Goal: Communication & Community: Answer question/provide support

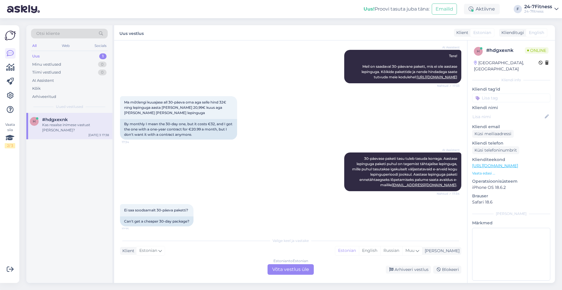
scroll to position [142, 0]
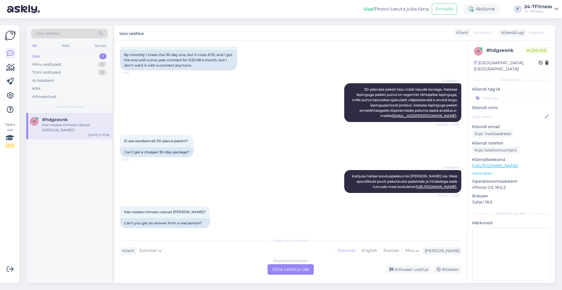
click at [304, 268] on div "Estonian to Estonian Võta vestlus üle" at bounding box center [291, 269] width 46 height 11
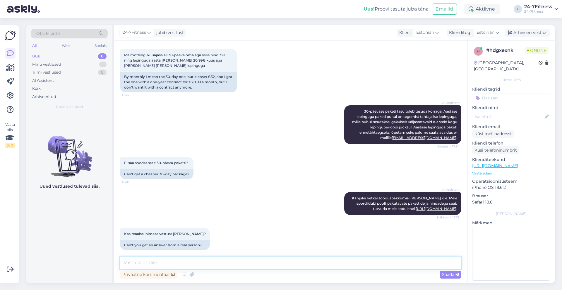
click at [304, 268] on textarea at bounding box center [290, 262] width 341 height 12
click at [304, 268] on textarea "T" at bounding box center [290, 262] width 341 height 12
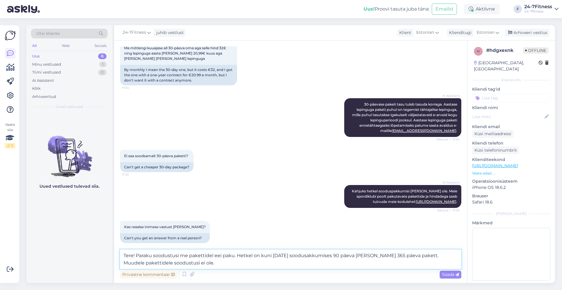
click at [446, 255] on textarea "Tere! Paraku soodustusi me pakettidel eei paku. Hetkel on kuni [DATE] soodusakk…" at bounding box center [290, 258] width 341 height 19
click at [318, 255] on textarea "Tere! Paraku soodustusi me pakettidel eei paku. Hetkel on kun[DATE]ni soodusakk…" at bounding box center [290, 258] width 341 height 19
click at [347, 256] on textarea "Tere! Paraku soodustusi me pakettidel eei paku. Hetkel on kuni [DATE] sooduspak…" at bounding box center [290, 258] width 341 height 19
click at [215, 259] on textarea "Tere! Paraku soodustusi me pakettidel eei paku. Hetkel on kuni [DATE] sooduspak…" at bounding box center [290, 258] width 341 height 19
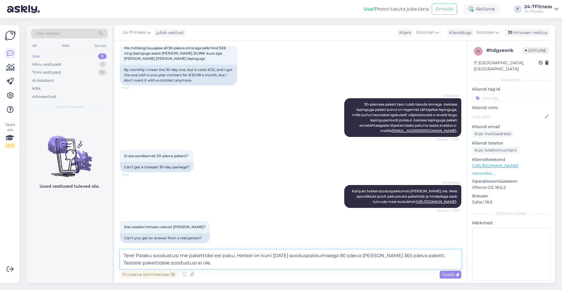
click at [217, 255] on textarea "Tere! Paraku soodustusi me pakettidel eei paku. Hetkel on kuni [DATE] sooduspak…" at bounding box center [290, 258] width 341 height 19
type textarea "Tere! Paraku soodustusi me pakettidele ei paku. Hetkel on kuni [DATE] sooduspak…"
click at [448, 276] on span "Saada" at bounding box center [450, 273] width 17 height 5
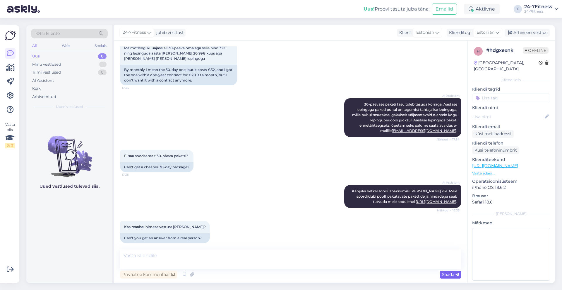
scroll to position [156, 0]
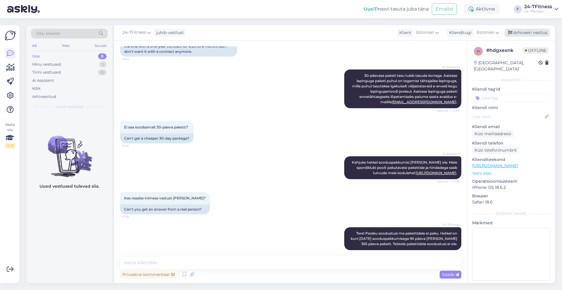
click at [522, 32] on div "Arhiveeri vestlus" at bounding box center [527, 33] width 45 height 8
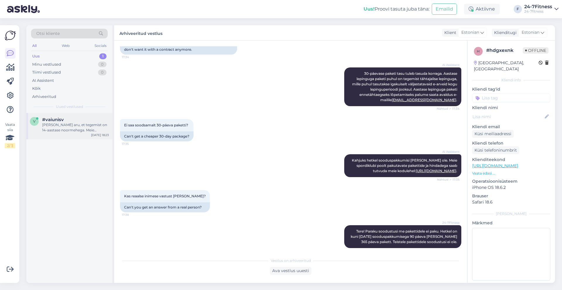
click at [68, 127] on div "[PERSON_NAME] aru, et tegemist on 14-aastase noormehega. Meie spordiklubi tohiv…" at bounding box center [75, 127] width 67 height 11
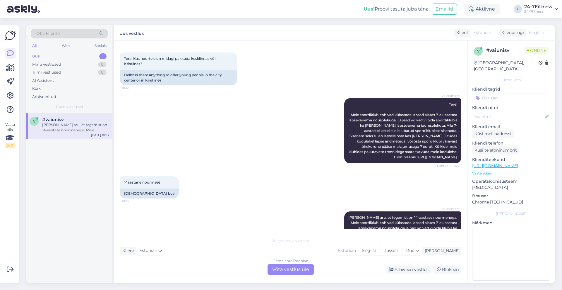
scroll to position [0, 0]
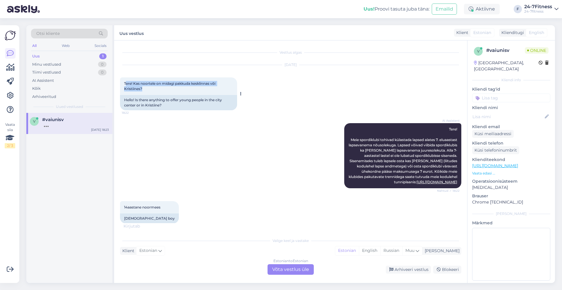
drag, startPoint x: 146, startPoint y: 89, endPoint x: 126, endPoint y: 78, distance: 22.7
click at [126, 78] on div "Tere! Kas noortele on midagi pakkuda kesklinnas või Kristiines? 18:22" at bounding box center [178, 86] width 117 height 18
click at [137, 88] on span "Tere! Kas noortele on midagi pakkuda kesklinnas või Kristiines?" at bounding box center [170, 86] width 92 height 10
drag, startPoint x: 148, startPoint y: 91, endPoint x: 124, endPoint y: 81, distance: 25.8
click at [124, 81] on div "Tere! Kas noortele on midagi pakkuda kesklinnas või Kristiines? 18:22" at bounding box center [178, 86] width 117 height 18
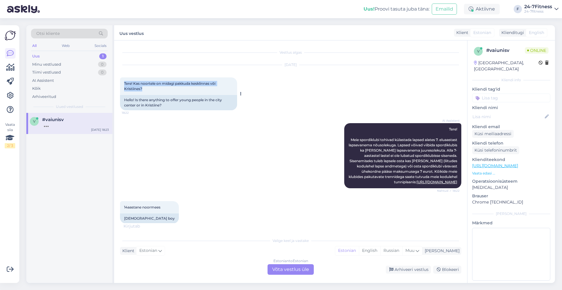
click at [136, 88] on span "Tere! Kas noortele on midagi pakkuda kesklinnas või Kristiines?" at bounding box center [170, 86] width 92 height 10
click at [135, 82] on span "Tere! Kas noortele on midagi pakkuda kesklinnas või Kristiines?" at bounding box center [170, 86] width 92 height 10
drag, startPoint x: 134, startPoint y: 81, endPoint x: 148, endPoint y: 88, distance: 15.3
click at [148, 88] on div "Tere! Kas noortele on midagi pakkuda kesklinnas või Kristiines? 18:22" at bounding box center [178, 86] width 117 height 18
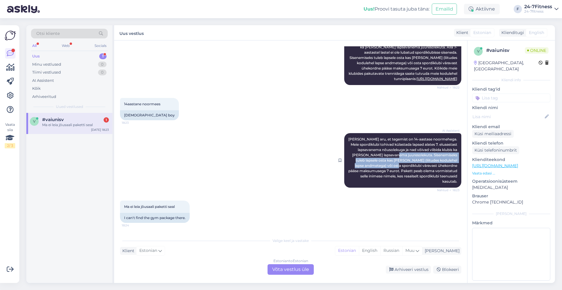
drag, startPoint x: 403, startPoint y: 159, endPoint x: 413, endPoint y: 169, distance: 13.9
click at [413, 169] on span "[PERSON_NAME] aru, et tegemist on 14-aastase noormehega. Meie spordiklubi tohiv…" at bounding box center [403, 160] width 110 height 47
click at [290, 269] on div "Estonian to Estonian Võta vestlus üle" at bounding box center [291, 269] width 46 height 11
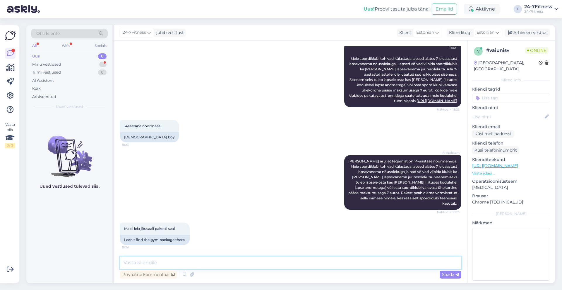
click at [284, 263] on textarea at bounding box center [290, 262] width 341 height 12
paste textarea "[URL][DOMAIN_NAME]"
type textarea "Tere! Kõik meie spordiklubi paketid leiate meie kodulehelt [URL][DOMAIN_NAME]"
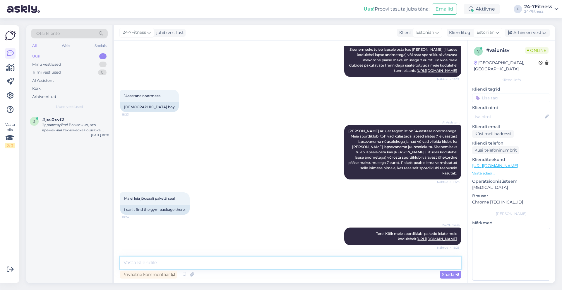
scroll to position [112, 0]
click at [69, 53] on div "Uus 1" at bounding box center [69, 56] width 77 height 8
click at [71, 123] on div "Здравствуйте! Возможно, это временная техническая ошибка. Пожалуйста, закройте …" at bounding box center [75, 127] width 67 height 11
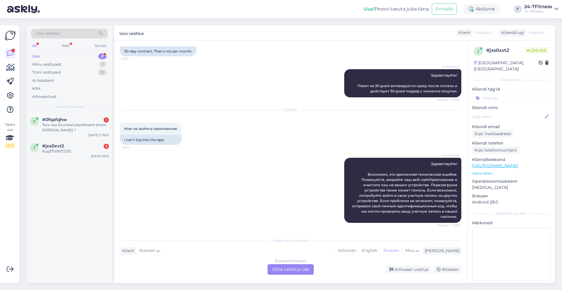
scroll to position [149, 0]
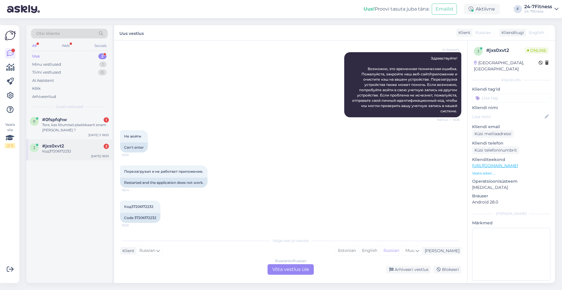
click at [90, 157] on div "j #jxs0xvt2 3 Код37206172232 [DATE] 18:35" at bounding box center [69, 149] width 86 height 21
drag, startPoint x: 131, startPoint y: 205, endPoint x: 153, endPoint y: 206, distance: 21.4
click at [153, 206] on span "Код37206172232" at bounding box center [138, 206] width 29 height 4
copy span "37206172232"
click at [305, 271] on div "Russian to Russian Võta vestlus üle" at bounding box center [291, 269] width 46 height 11
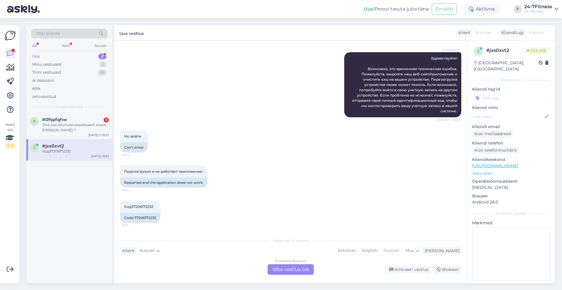
scroll to position [127, 0]
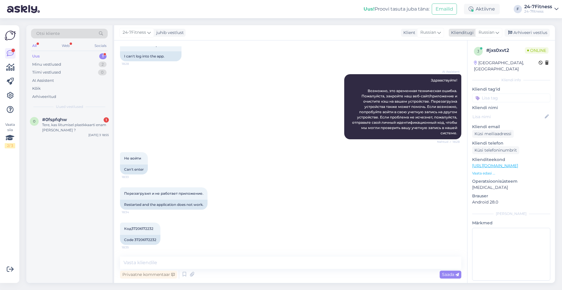
click at [494, 31] on span "Russian" at bounding box center [487, 32] width 16 height 6
click at [471, 61] on link "Estonian" at bounding box center [476, 58] width 64 height 9
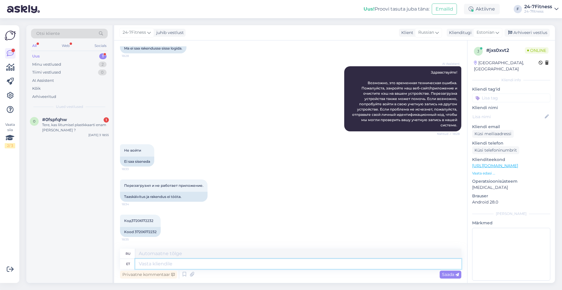
click at [240, 262] on textarea at bounding box center [298, 264] width 326 height 10
type textarea "Kont"
type textarea "Кость"
type textarea "Kontrol"
type textarea "Контроль"
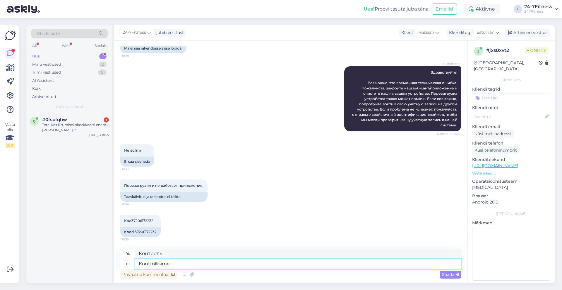
type textarea "Kontrollisime"
type textarea "Мы проверили"
type textarea "Kontrollisime Teie ko"
type textarea "Мы проверили ваш"
type textarea "Kontrollisime Teie kontot j"
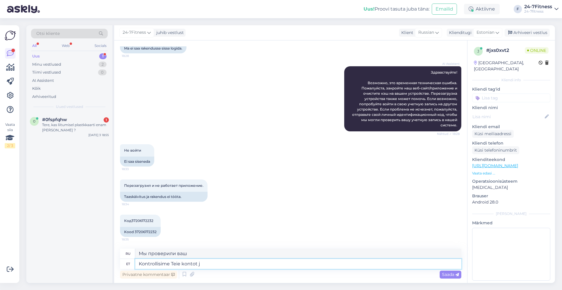
type textarea "Мы проверили ваш аккаунт."
type textarea "Kontrollisime Teie kontot j n"
type textarea "Мы проверили ваш аккаунт и"
type textarea "Kontrollisime Teie kontot ja näeme, et"
type textarea "Мы проверили ваш аккаунт и видим,"
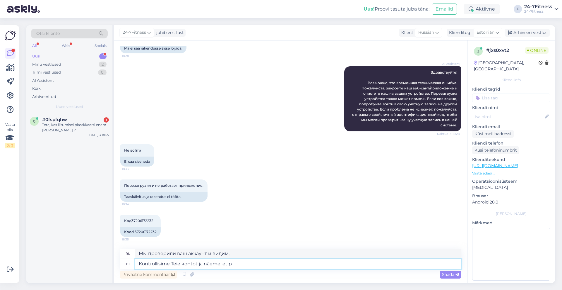
type textarea "Kontrollisime Teie kontot ja näeme, et pa"
type textarea "Мы проверили ваш аккаунт и видим, что"
type textarea "Kontrollisime Teie kontot ja näeme, et paketti"
type textarea "Мы проверили ваш аккаунт и видим, что пакет"
type textarea "Kontrollisime Teie kontot ja näeme, et paketti Te ost"
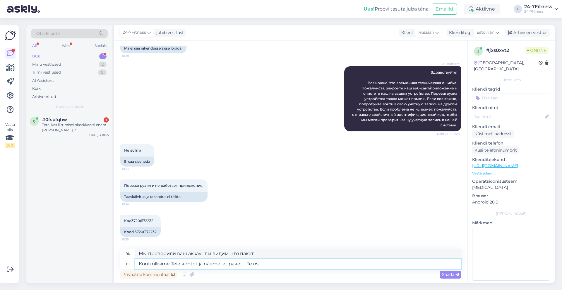
type textarea "Мы проверили ваш аккаунт и видим, что пакет, который вы"
type textarea "Kontrollisime Teie kontot ja näeme, et paketti Te ostnud ei"
type textarea "Мы проверили ваш аккаунт и видим, что вы приобрели пакет."
type textarea "Kontrollisime Teie kontot ja näeme, et paketti Te ostnud ei o"
type textarea "Мы проверили ваш аккаунт и увидели, что вы не приобрели пакет."
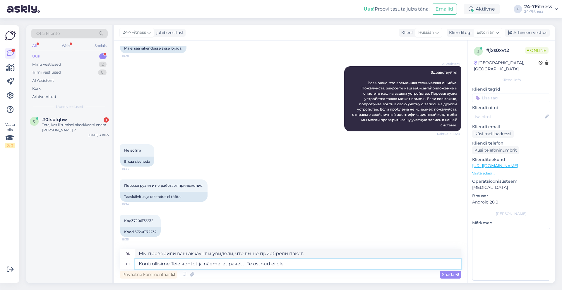
click at [229, 261] on textarea "Kontrollisime Teie kontot ja näeme, et paketti Te ostnud ei ole" at bounding box center [298, 264] width 326 height 10
type textarea "Kontrollisime Teie kontot ja näeme, et [PERSON_NAME] andmed on mpaketti Te ostn…"
type textarea "Мы проверили вашу учетную запись и увидели, что вы не приобрели пакет данных."
type textarea "Kontrollisime Teie kontot ja näeme, et Teie andmed on meie andmebaasi jõudnud, …"
type textarea "Мы проверили вашу учётную запись и видим, что ваши данные поступили в нашу базу…"
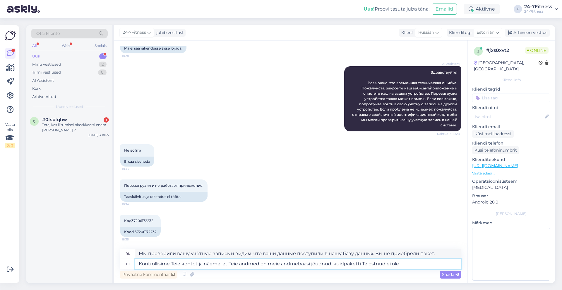
type textarea "Kontrollisime Teie kontot ja näeme, et Teie andmed on meie andmebaasi jõudnud, …"
type textarea "Мы проверили вашу учетную запись и видим, что ваши данные поступили в нашу базу…"
type textarea "Kontrollisime Teie kontot ja näeme, et Teie andmed on meie andmebaasi jõudnud, …"
click at [446, 271] on span "Saada" at bounding box center [450, 273] width 17 height 5
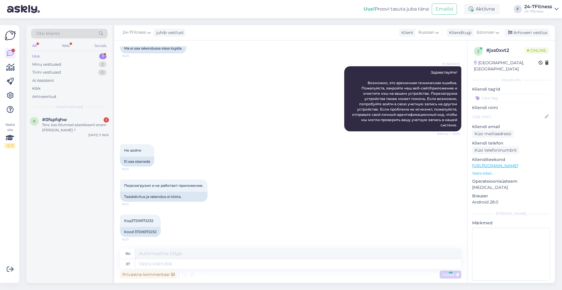
scroll to position [186, 0]
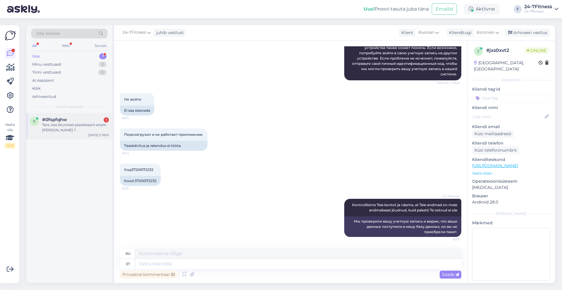
click at [69, 121] on div "#0fspfqhw 1" at bounding box center [75, 119] width 67 height 5
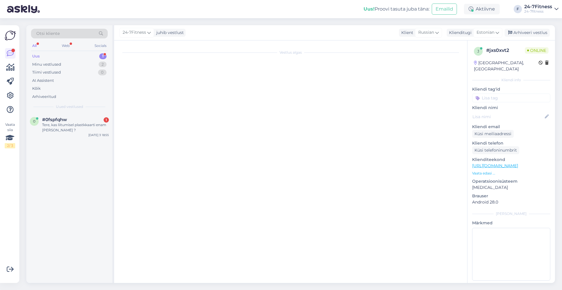
scroll to position [0, 0]
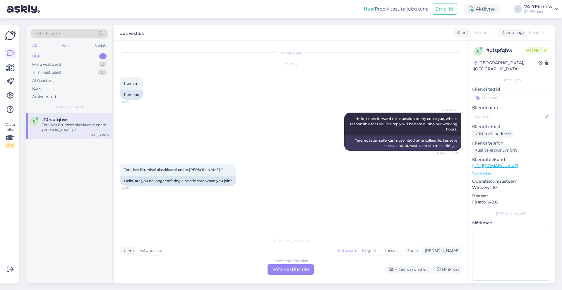
click at [291, 271] on div "Estonian to Estonian Võta vestlus üle" at bounding box center [291, 269] width 46 height 11
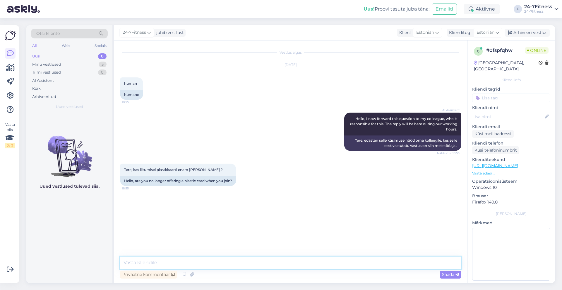
click at [249, 261] on textarea at bounding box center [290, 262] width 341 height 12
type textarea "Tere! Plastikust kliendikaarte me tõesti enam ei väljasta."
paste textarea "Võimalik on lisada digitaalne 24-7Fitness kliendikaart Apple Wallet või Google …"
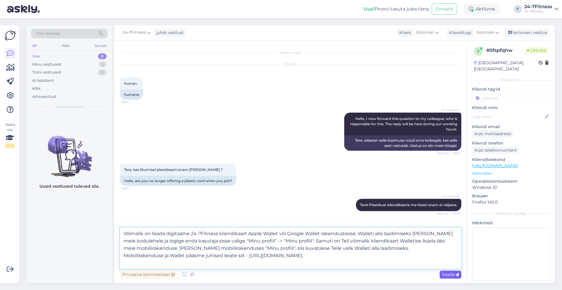
type textarea "Võimalik on lisada digitaalne 24-7Fitness kliendikaart Apple Wallet või Google …"
click at [444, 274] on span "Saada" at bounding box center [450, 273] width 17 height 5
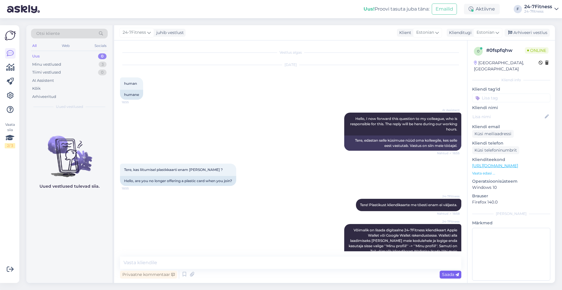
scroll to position [44, 0]
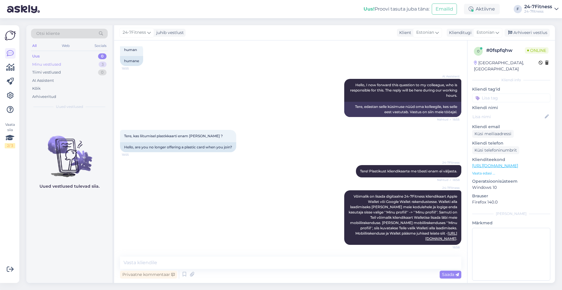
click at [56, 65] on div "Minu vestlused" at bounding box center [46, 64] width 29 height 6
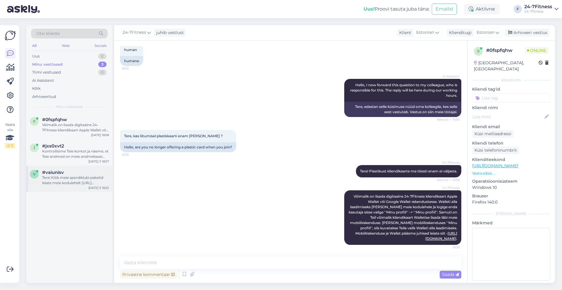
click at [83, 184] on div "Tere! Kõik meie spordiklubi paketid leiate meie kodulehelt [URL][DOMAIN_NAME]" at bounding box center [75, 180] width 67 height 11
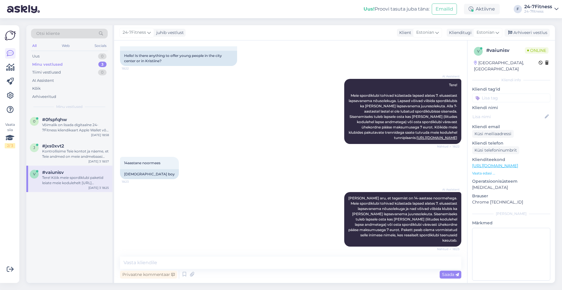
scroll to position [112, 0]
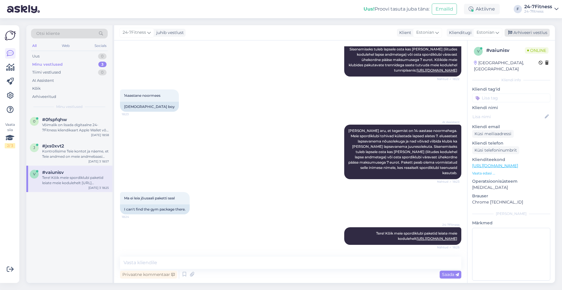
click at [535, 33] on div "Arhiveeri vestlus" at bounding box center [527, 33] width 45 height 8
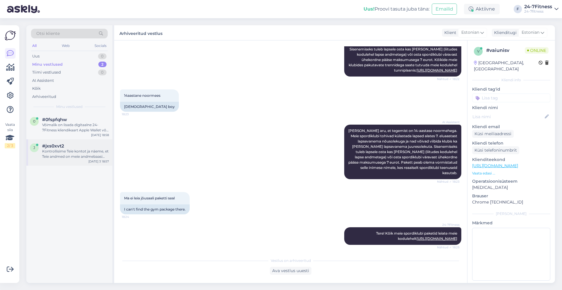
click at [85, 157] on div "Kontrollisime Teie kontot ja näeme, et Teie andmed on meie andmebaasi jõudnud, …" at bounding box center [75, 153] width 67 height 11
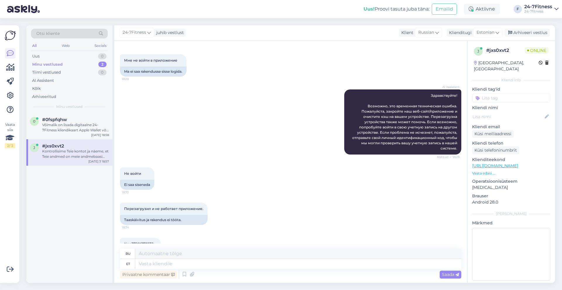
scroll to position [186, 0]
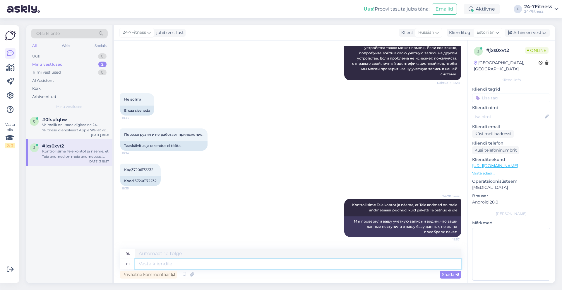
click at [219, 259] on textarea at bounding box center [298, 264] width 326 height 10
type textarea "Kui T"
type textarea "Если"
type textarea "Kui Teil ei"
type textarea "Если вы этого не сделаете"
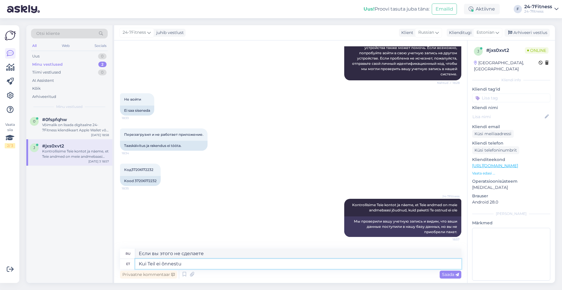
type textarea "Kui Teil ei õnnestu r"
type textarea "Если у вас не получится"
type textarea "Kui Teil ei õnnestu rakendusse si"
type textarea "Если вы не можете получить доступ к приложению"
type textarea "Kui Teil ei õnnestu rakendusse sisse o"
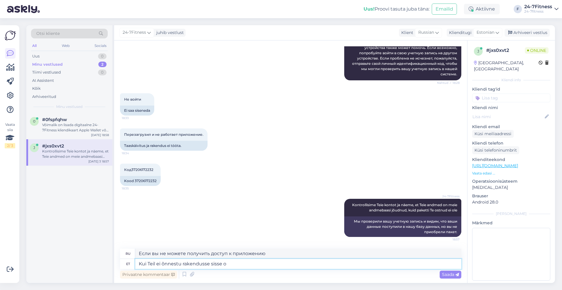
type textarea "Если вы не можете войти в приложение"
type textarea "Kui Teil ei õnnestu rakendusse sisse logida, si"
type textarea "Если вы не можете войти в приложение,"
type textarea "Kui Teil ei õnnestu rakendusse sisse logida, siis palun ko"
type textarea "Если вы не можете войти в приложение, пожалуйста,"
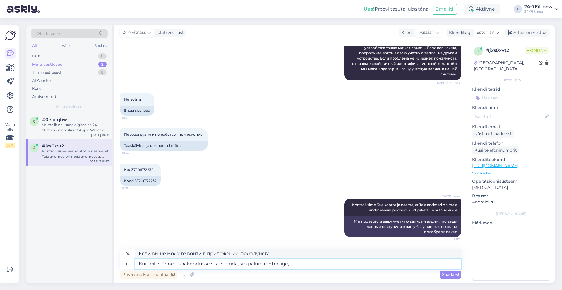
type textarea "Kui Teil ei õnnestu rakendusse sisse logida, siis palun kontrollige, e"
type textarea "Если вы не можете войти в приложение, проверьте:"
type textarea "Kui Teil ei õnnestu rakendusse sisse logida, siis palun kontrollige, et"
type textarea "Если вы не можете войти в приложение, проверьте следующее:"
type textarea "Kui Teil ei õnnestu rakendusse sisse logida, siis palun kontrollige, et telefon…"
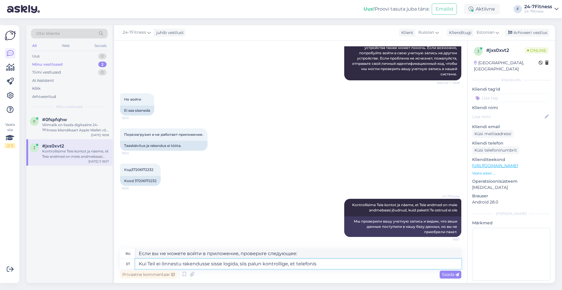
type textarea "Если вы не можете войти в приложение, проверьте, что ваш телефон"
type textarea "Kui Teil ei õnnestu rakendusse sisse logida, siis palun kontrollige, et telefon…"
type textarea "Если вы не можете войти в приложение, проверьте, включен ли ваш телефон."
type textarea "Kui Teil ei õnnestu rakendusse sisse logida, siis palun kontrollige, et telefon…"
type textarea "Если вы не можете войти в приложение, проверьте, есть ли на вашем телефоне"
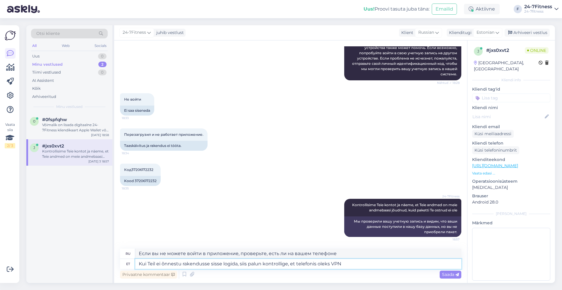
type textarea "Kui Teil ei õnnestu rakendusse sisse logida, siis palun kontrollige, et telefon…"
type textarea "Если вы не можете войти в приложение, проверьте, включен ли VPN на вашем телефо…"
type textarea "Kui Teil ei õnnestu rakendusse sisse logida, siis palun kontrollige, et telefon…"
type textarea "Если вы не можете войти в приложение, проверьте, отключен ли VPN на вашем телеф…"
click at [359, 265] on textarea "Kui Teil ei õnnestu rakendusse sisse logida, siis palun kontrollige, et telefon…" at bounding box center [298, 264] width 326 height 10
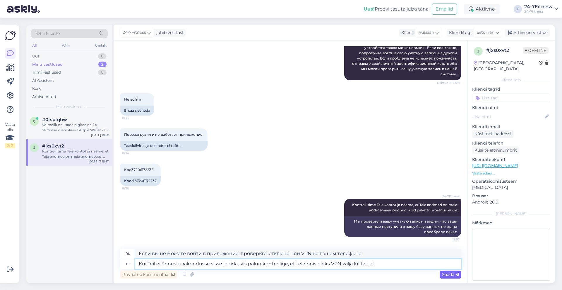
type textarea "Kui Teil ei õnnestu rakendusse sisse logida, siis palun kontrollige, et telefon…"
click at [455, 274] on span "Saada" at bounding box center [450, 273] width 17 height 5
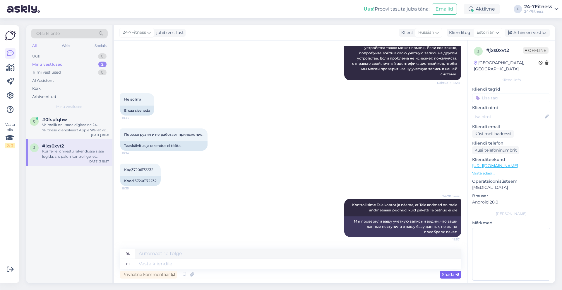
scroll to position [231, 0]
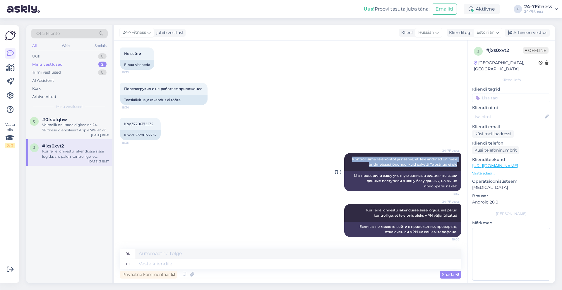
drag, startPoint x: 452, startPoint y: 162, endPoint x: 344, endPoint y: 158, distance: 107.5
click at [344, 158] on div "24-7Fitness Kontrollisime Teie kontot ja näeme, et Teie andmed on meie andmebaa…" at bounding box center [402, 162] width 117 height 18
copy span "Kontrollisime Teie kontot ja näeme, et Teie andmed on meie andmebaasi jõudnud, …"
click at [366, 208] on span "Kui Teil ei õnnestu rakendusse sisse logida, siis palun kontrollige, et telefon…" at bounding box center [412, 213] width 92 height 10
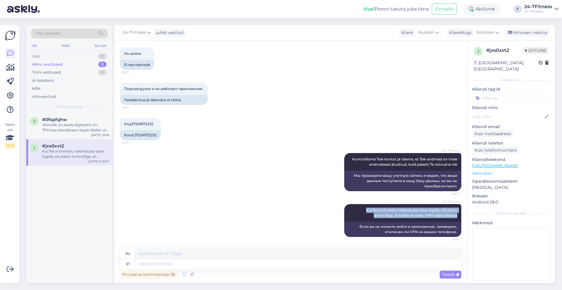
drag, startPoint x: 358, startPoint y: 209, endPoint x: 460, endPoint y: 213, distance: 102.0
click at [460, 213] on div "Vestlus algas [DATE] 30 дней контракт.это не в месяц 19:55 30-päevane leping. S…" at bounding box center [293, 144] width 347 height 197
copy span "Kui Teil ei õnnestu rakendusse sisse logida, siis palun kontrollige, et telefon…"
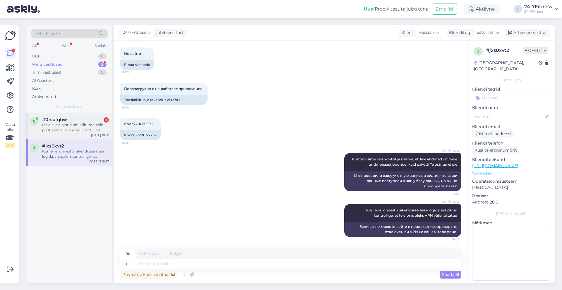
click at [59, 131] on div "Ma oleksin olnud nõus liituma selle plastikkaardi olemasolu tõttu. Ma tahtsin ü…" at bounding box center [75, 127] width 67 height 11
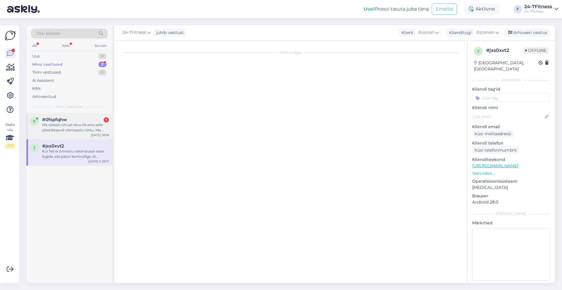
scroll to position [80, 0]
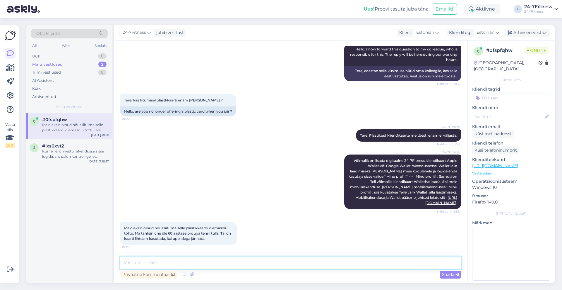
click at [326, 260] on textarea at bounding box center [290, 262] width 341 height 12
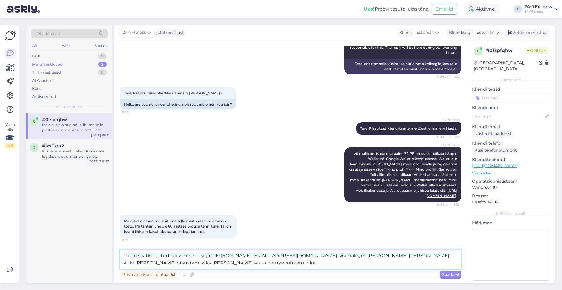
click at [423, 257] on textarea "Palun saatke antud soov mele e-kirja [PERSON_NAME] [EMAIL_ADDRESS][DOMAIN_NAME]…" at bounding box center [290, 258] width 341 height 19
click at [181, 259] on textarea "Palun saatke antud soov mele e-kirja [PERSON_NAME] [EMAIL_ADDRESS][DOMAIN_NAME]…" at bounding box center [290, 258] width 341 height 19
type textarea "Palun saatke antud soov mele e-kirja [PERSON_NAME] [EMAIL_ADDRESS][DOMAIN_NAME]…"
click at [449, 276] on span "Saada" at bounding box center [450, 273] width 17 height 5
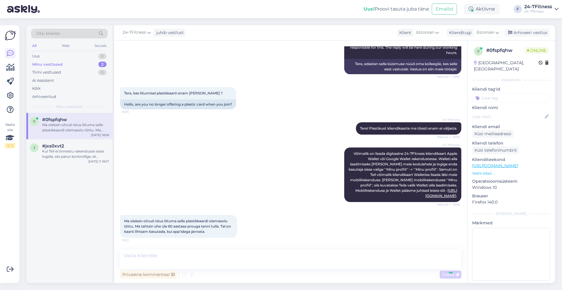
scroll to position [116, 0]
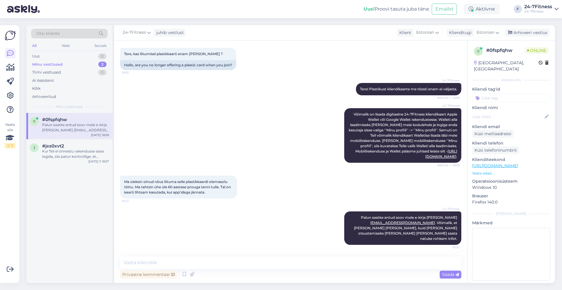
click at [327, 233] on div "24-7Fitness Palun saatke antud soov mele e-kirja [PERSON_NAME] [EMAIL_ADDRESS][…" at bounding box center [290, 228] width 341 height 46
click at [333, 230] on icon at bounding box center [335, 228] width 4 height 4
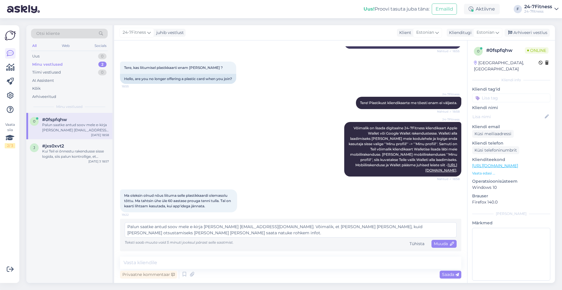
scroll to position [112, 0]
click at [185, 224] on textarea "Palun saatke antud soov mele e-kirja [PERSON_NAME] [EMAIL_ADDRESS][DOMAIN_NAME]…" at bounding box center [291, 229] width 332 height 15
type textarea "Palun saatke antud soov meile e-kirja [PERSON_NAME] [EMAIL_ADDRESS][DOMAIN_NAME…"
click at [443, 272] on span "Saada" at bounding box center [450, 273] width 17 height 5
click at [436, 243] on span "Muuda" at bounding box center [444, 243] width 20 height 5
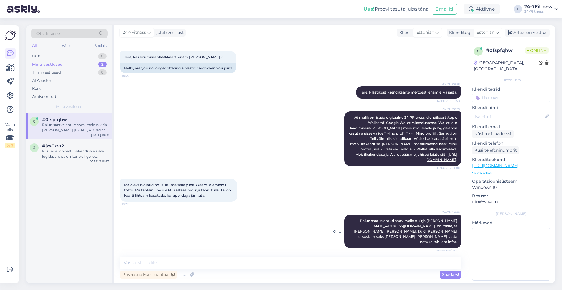
scroll to position [116, 0]
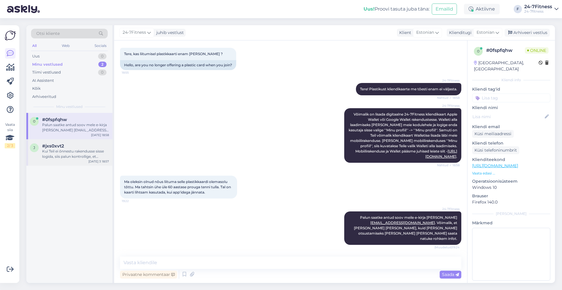
click at [98, 155] on div "Kui Teil ei õnnestu rakendusse sisse logida, siis palun kontrollige, et telefon…" at bounding box center [75, 153] width 67 height 11
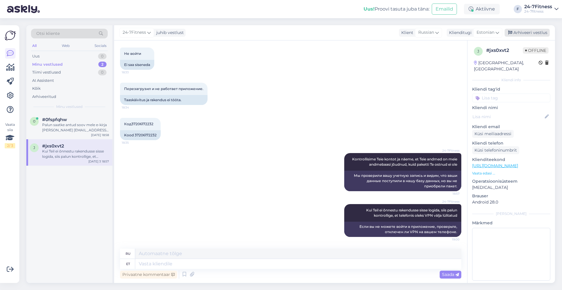
click at [532, 30] on div "Arhiveeri vestlus" at bounding box center [527, 33] width 45 height 8
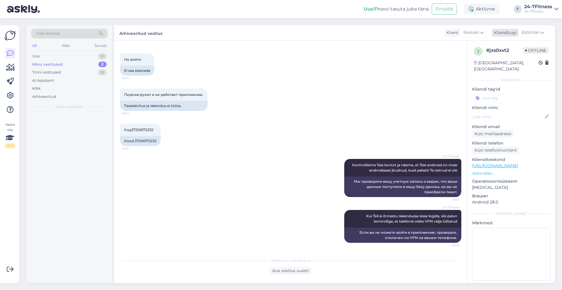
scroll to position [225, 0]
click at [56, 132] on div "Palun saatke antud soov meile e-kirja [PERSON_NAME] [EMAIL_ADDRESS][DOMAIN_NAME…" at bounding box center [75, 127] width 67 height 11
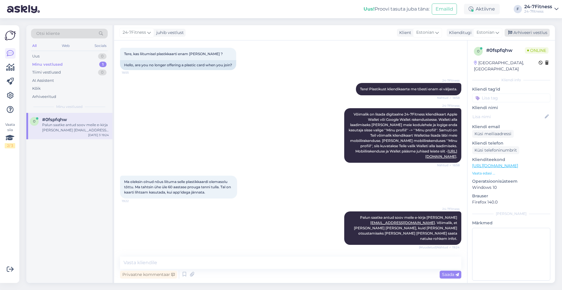
click at [529, 32] on div "Arhiveeri vestlus" at bounding box center [527, 33] width 45 height 8
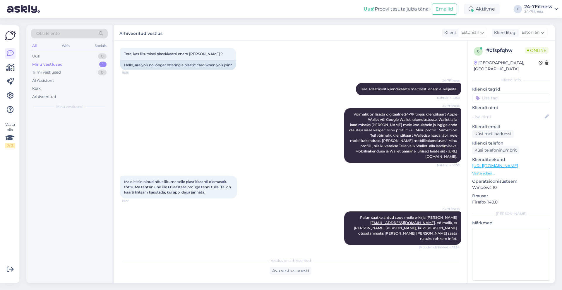
click at [71, 61] on div "Minu vestlused 1" at bounding box center [69, 64] width 77 height 8
